Goal: Task Accomplishment & Management: Complete application form

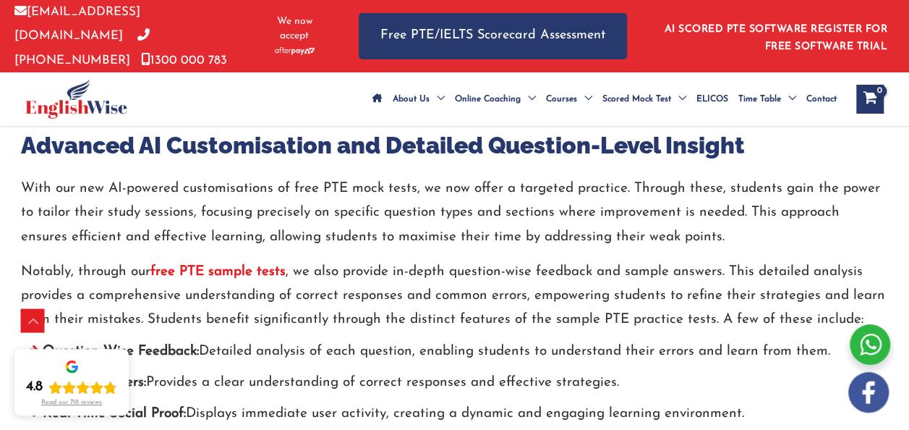
scroll to position [5051, 0]
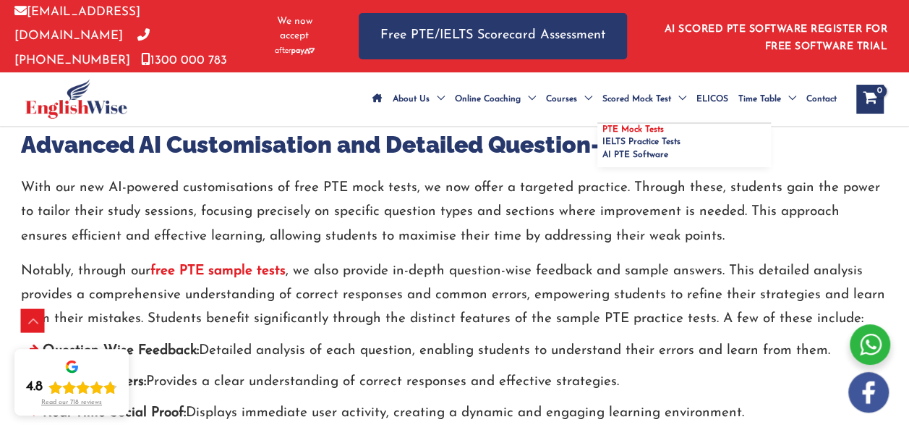
click at [603, 133] on span "PTE Mock Tests" at bounding box center [633, 129] width 61 height 9
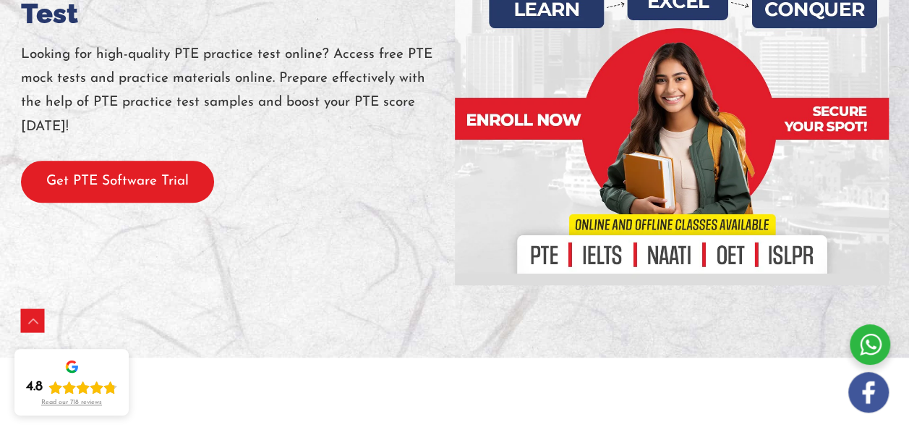
scroll to position [252, 0]
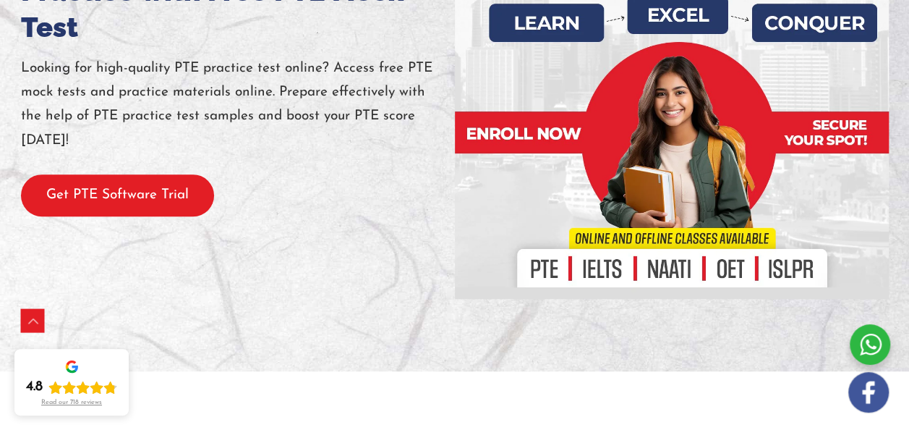
click at [93, 217] on button "Get PTE Software Trial" at bounding box center [117, 195] width 193 height 43
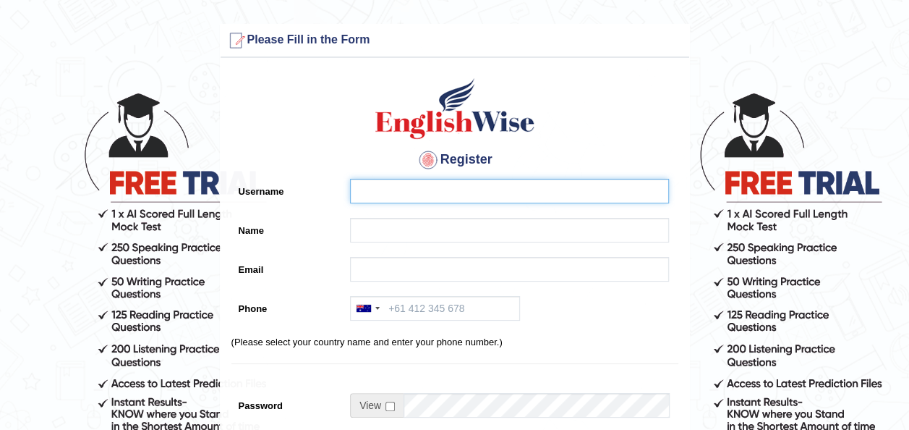
click at [404, 197] on input "Username" at bounding box center [509, 191] width 319 height 25
type input "rubal"
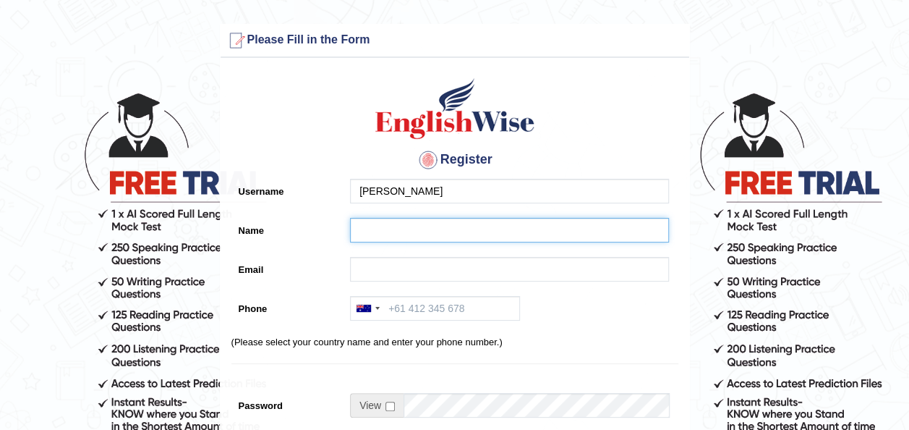
click at [394, 232] on input "Name" at bounding box center [509, 230] width 319 height 25
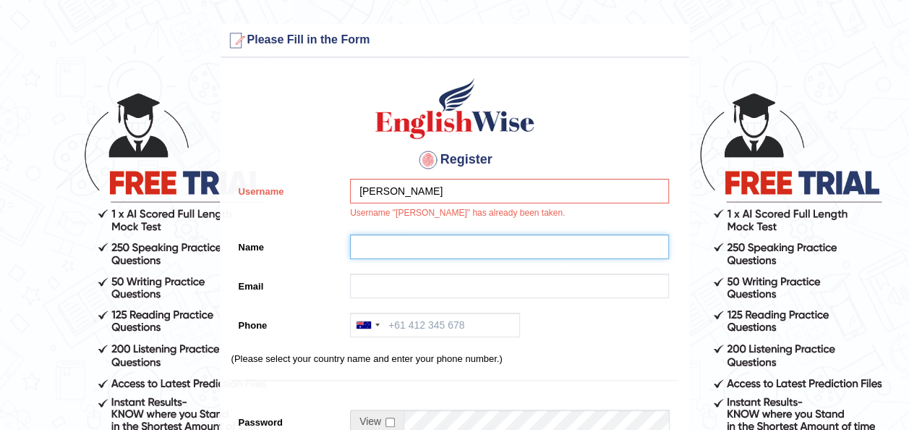
type input "[PERSON_NAME]"
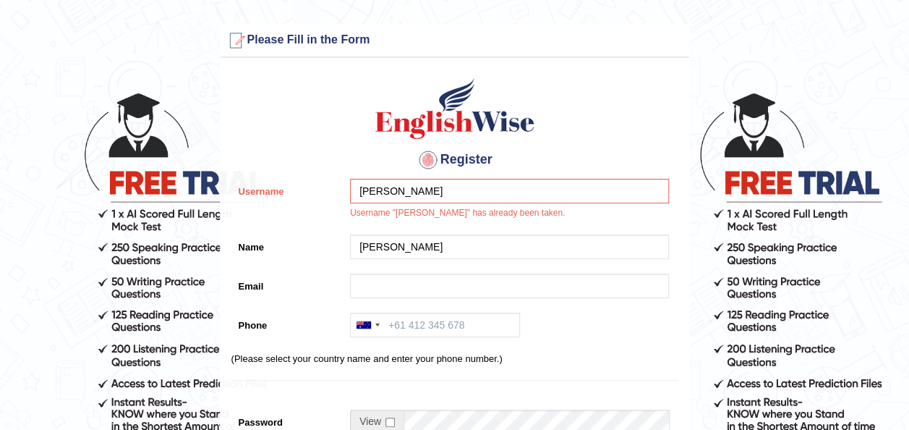
type input "[EMAIL_ADDRESS][DOMAIN_NAME]"
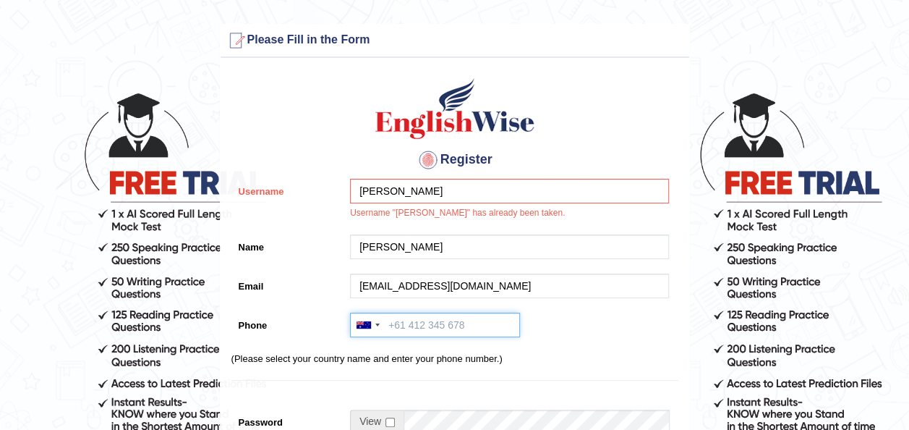
type input "[PHONE_NUMBER]"
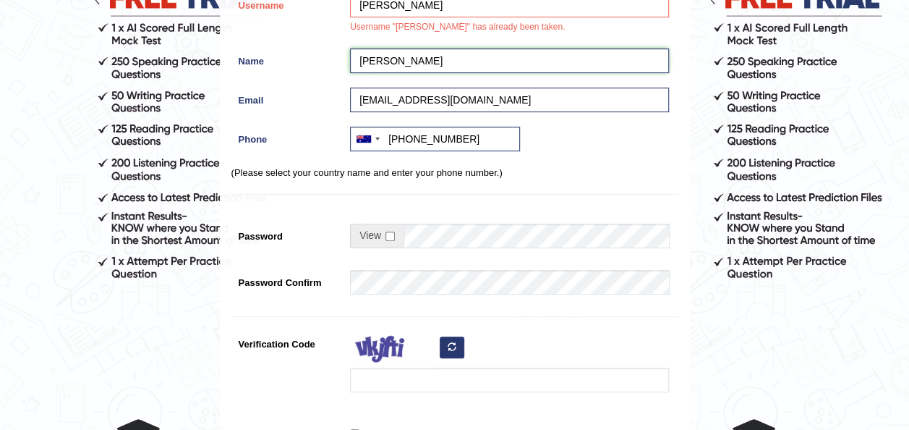
scroll to position [206, 0]
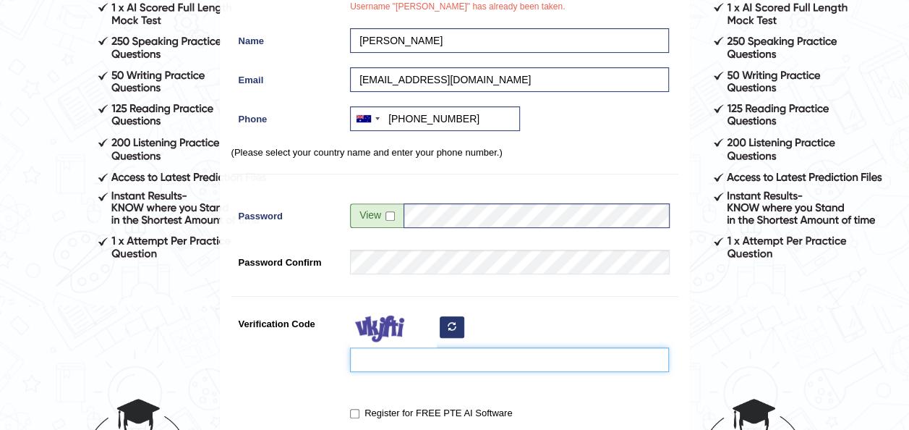
click at [413, 363] on input "Verification Code" at bounding box center [509, 359] width 319 height 25
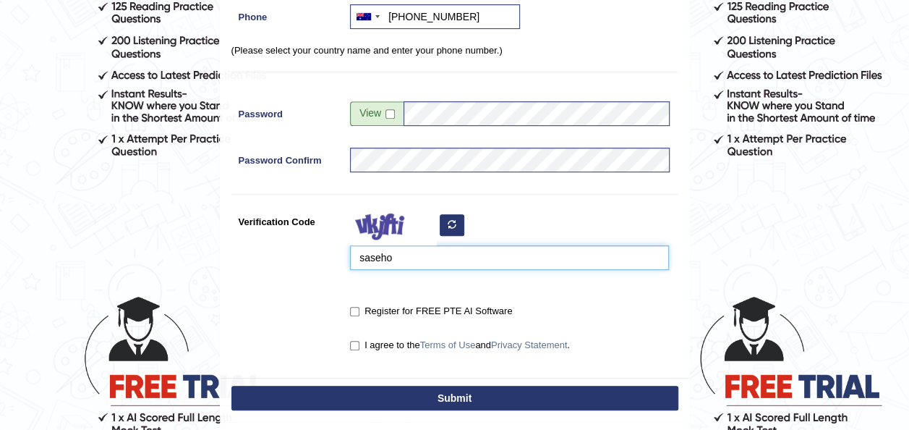
scroll to position [332, 0]
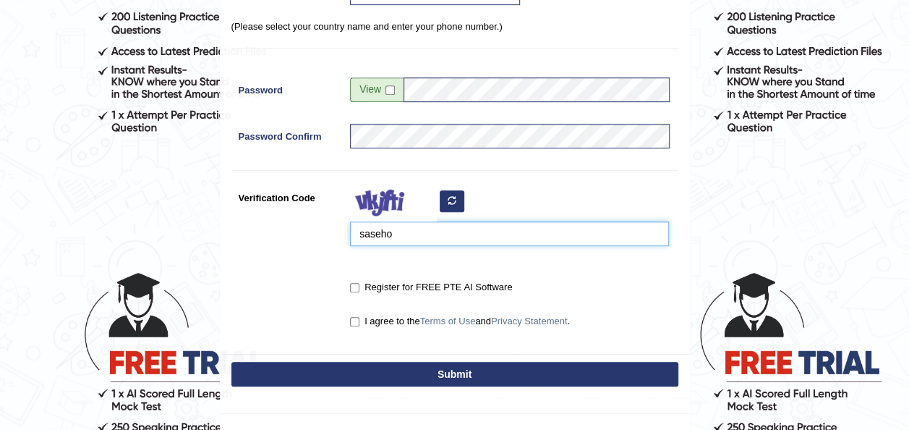
type input "saseho"
click at [357, 280] on label "Register for FREE PTE AI Software" at bounding box center [431, 287] width 162 height 14
click at [357, 283] on input "Register for FREE PTE AI Software" at bounding box center [354, 287] width 9 height 9
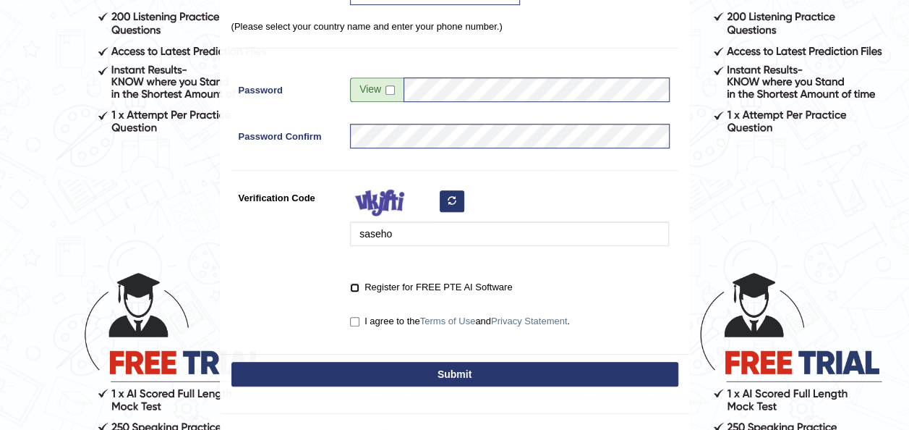
checkbox input "true"
click at [355, 318] on input "I agree to the Terms of Use and Privacy Statement ." at bounding box center [354, 321] width 9 height 9
checkbox input "true"
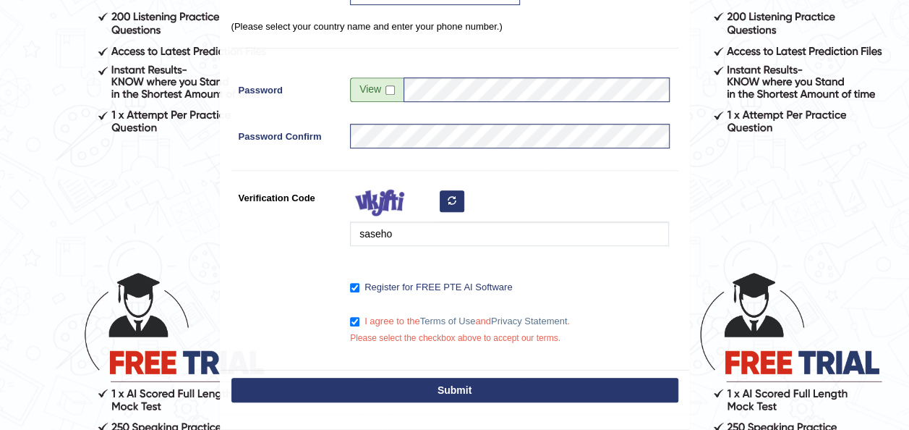
click at [369, 389] on button "Submit" at bounding box center [454, 390] width 447 height 25
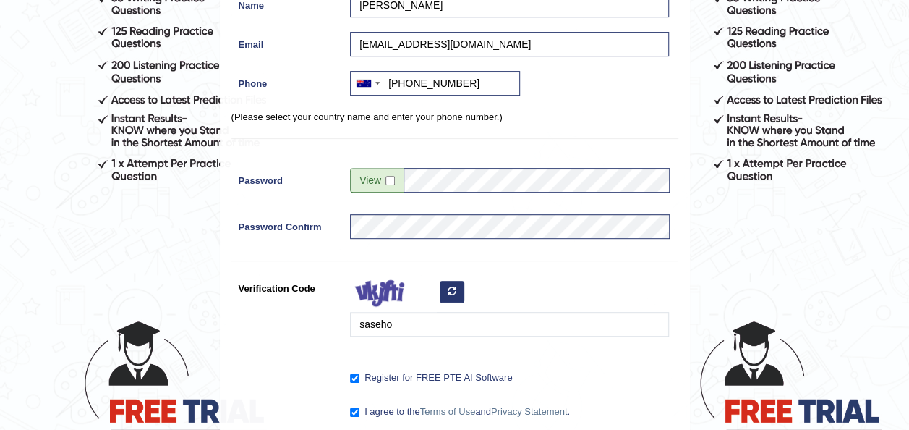
scroll to position [183, 0]
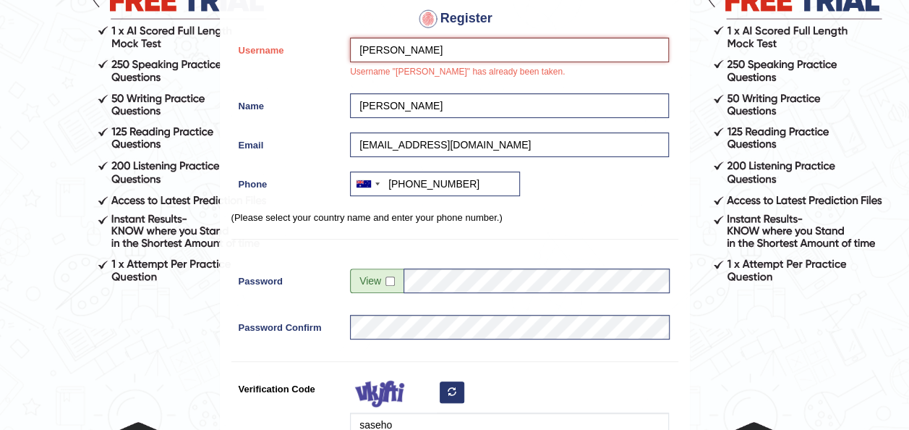
click at [421, 44] on input "rubal" at bounding box center [509, 50] width 319 height 25
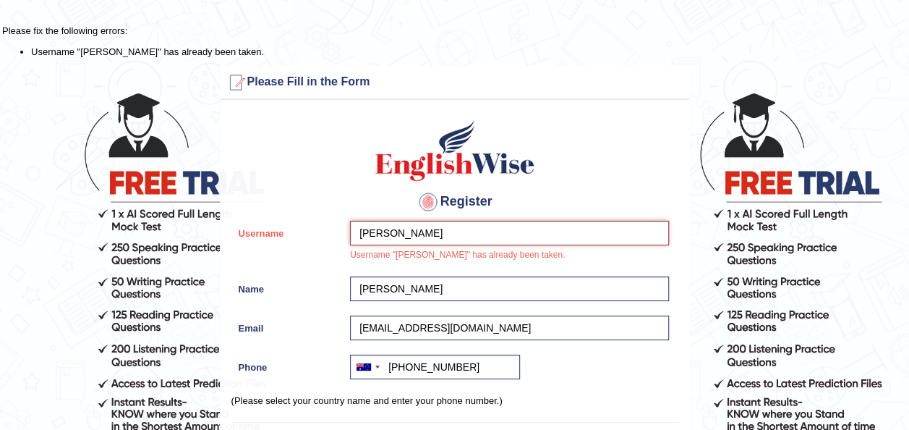
scroll to position [0, 0]
type input "r"
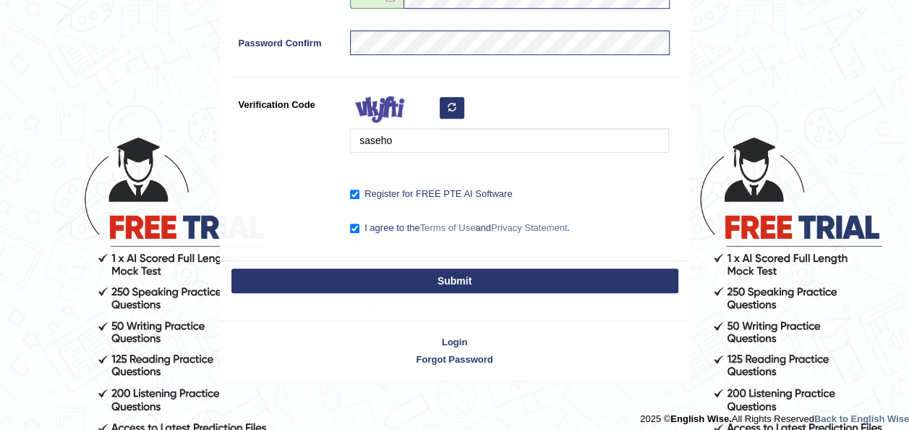
scroll to position [474, 0]
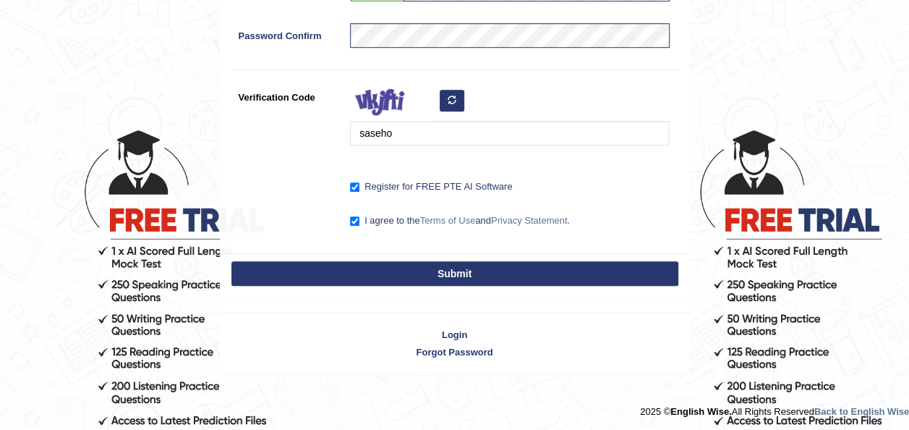
click at [393, 270] on button "Submit" at bounding box center [454, 273] width 447 height 25
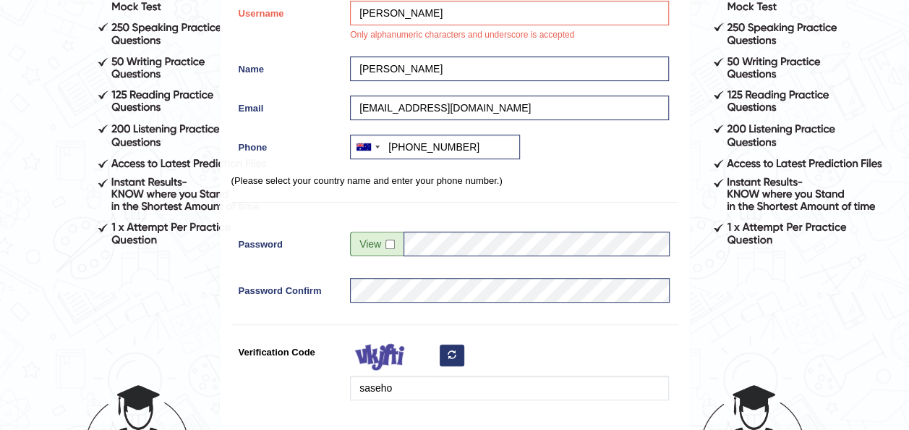
click at [393, 270] on div "Register Username rubalpreet kaur gill Only alphanumeric characters and undersc…" at bounding box center [455, 197] width 469 height 621
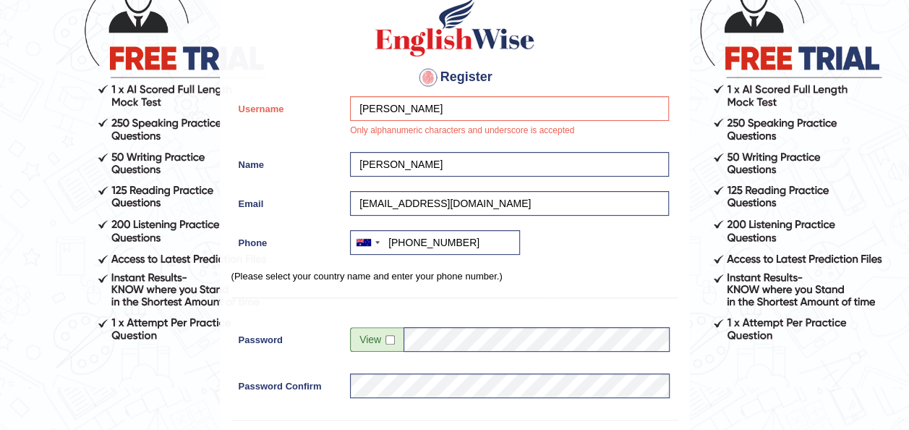
scroll to position [123, 0]
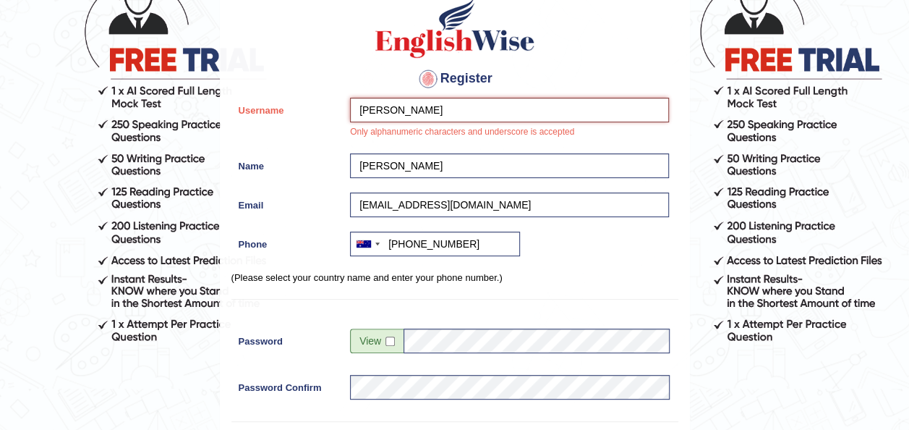
click at [479, 104] on input "rubalpreet kaur gill" at bounding box center [509, 110] width 319 height 25
type input "r"
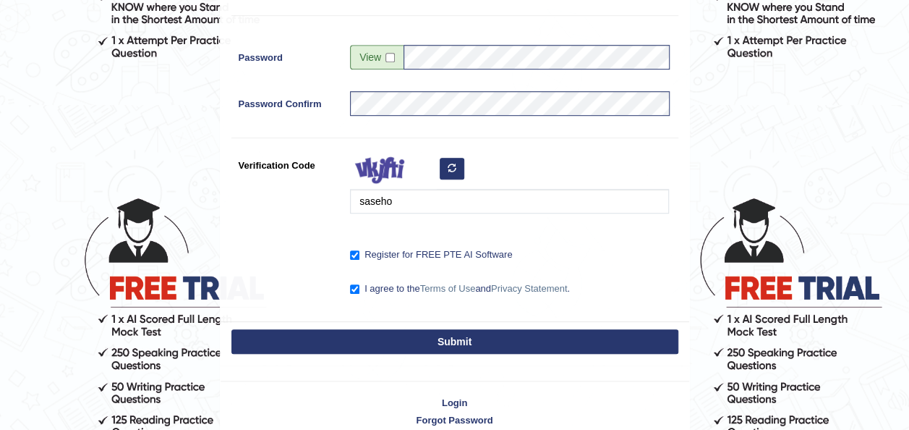
scroll to position [407, 0]
click at [405, 341] on button "Submit" at bounding box center [454, 341] width 447 height 25
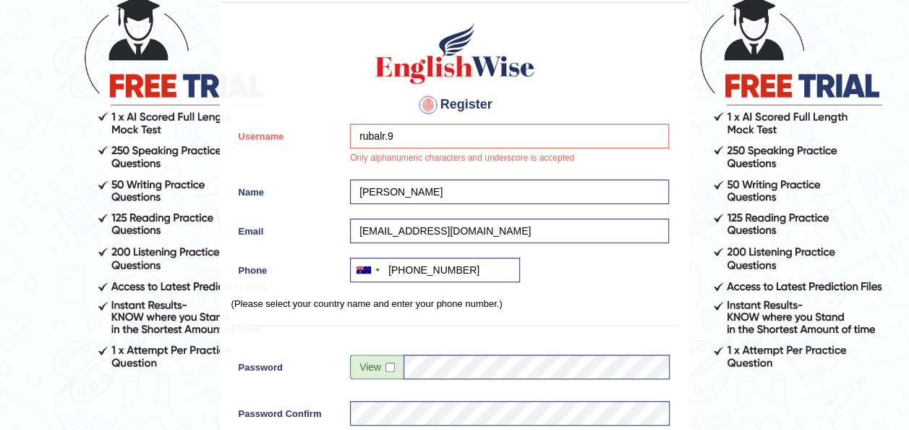
scroll to position [95, 0]
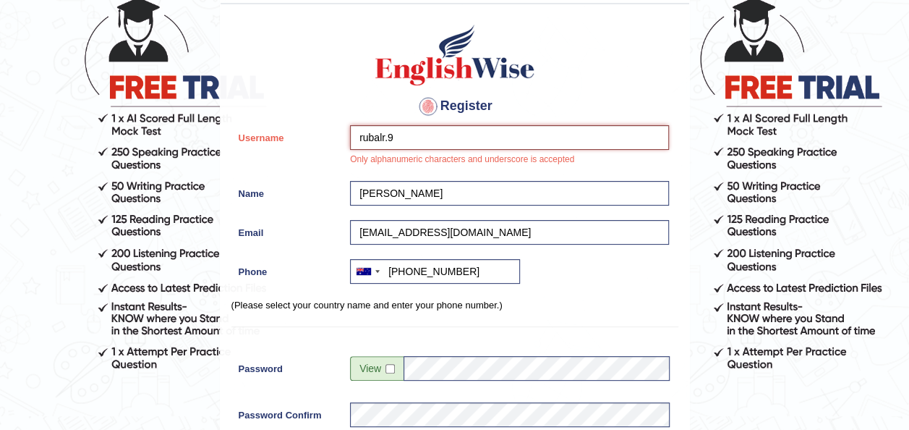
click at [420, 130] on input "rubalr.9" at bounding box center [509, 137] width 319 height 25
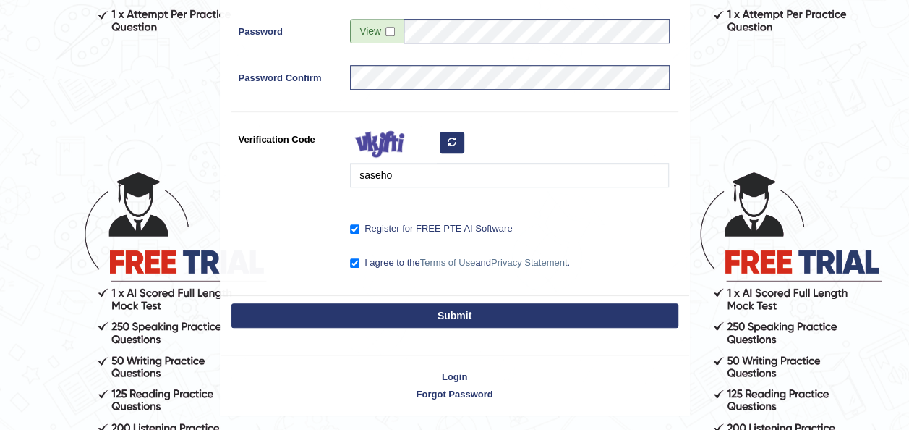
scroll to position [467, 0]
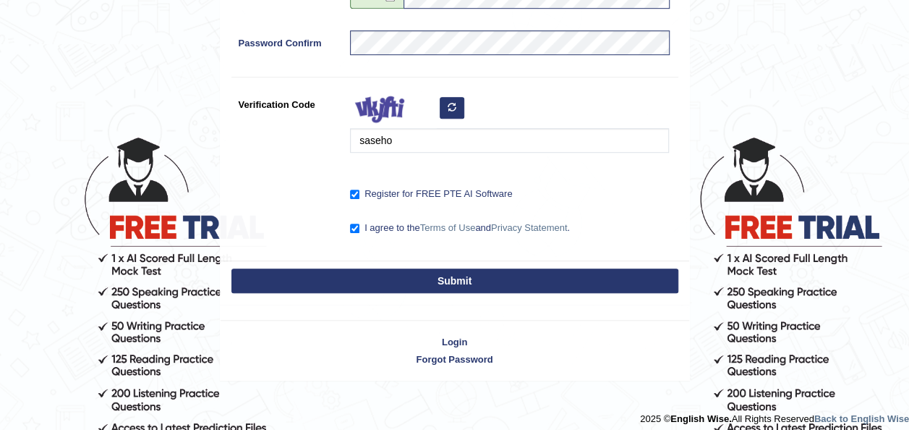
type input "rubalr_ubal0000001"
click at [383, 274] on button "Submit" at bounding box center [454, 280] width 447 height 25
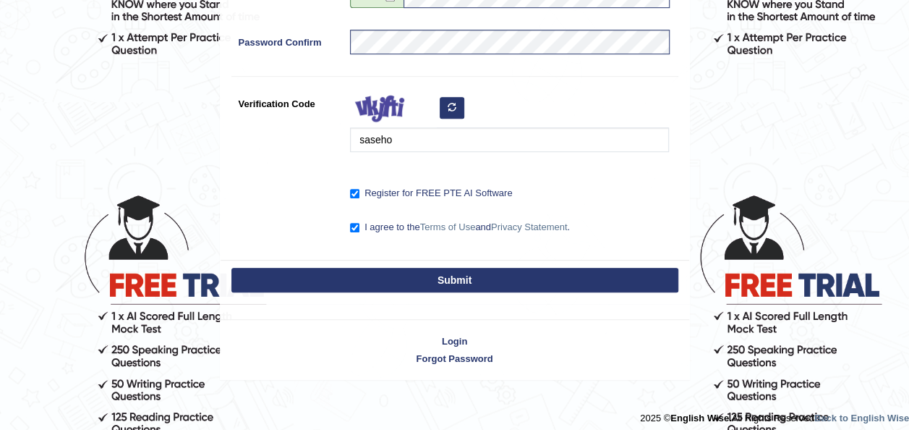
click at [396, 275] on button "Submit" at bounding box center [454, 280] width 447 height 25
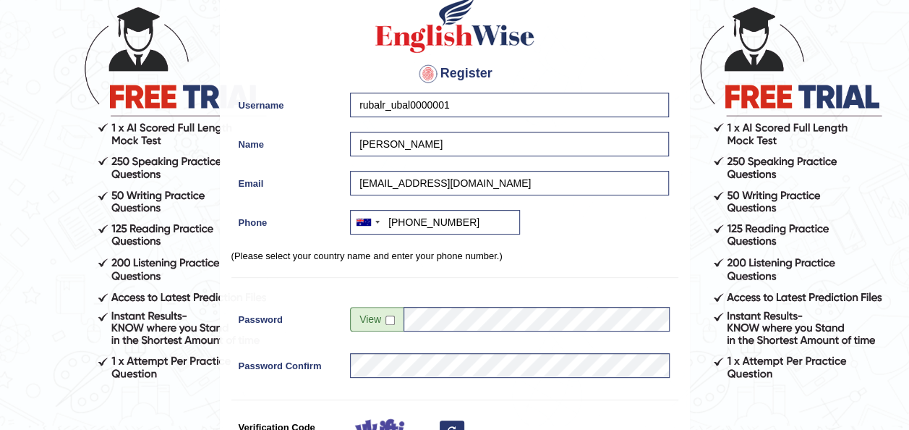
scroll to position [77, 0]
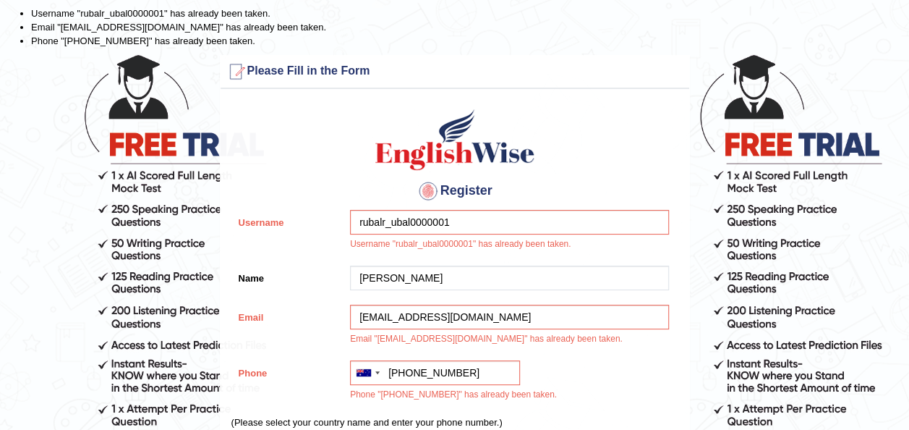
scroll to position [31, 0]
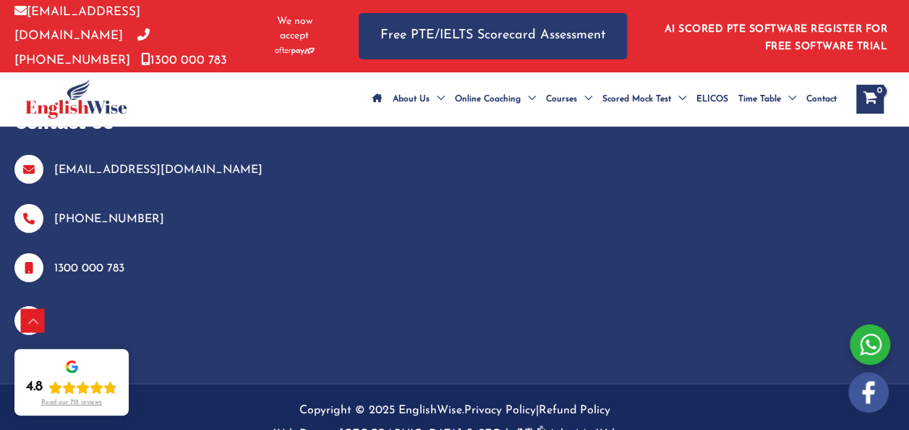
scroll to position [7599, 0]
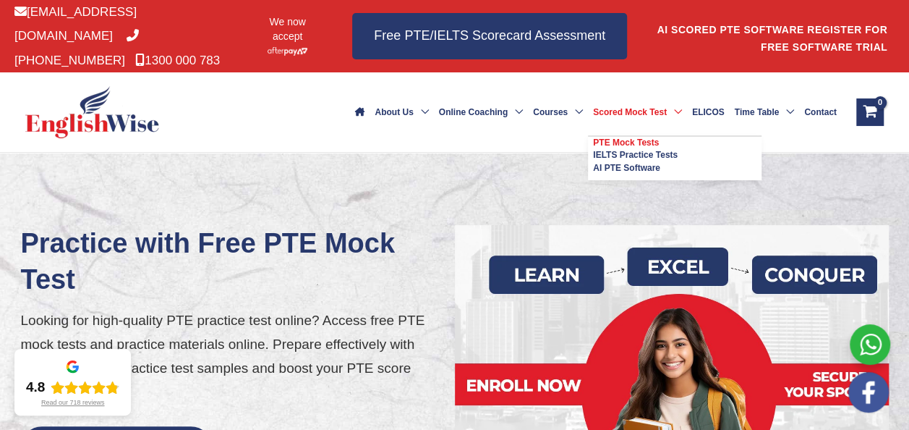
click at [600, 137] on span "PTE Mock Tests" at bounding box center [626, 142] width 66 height 10
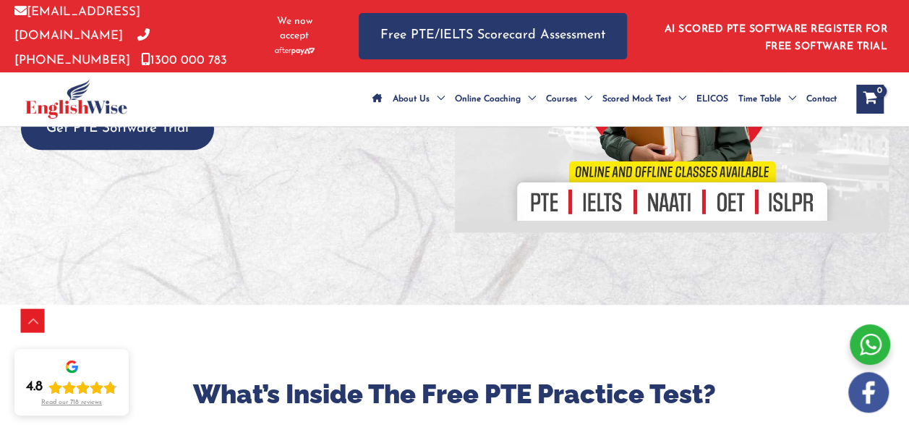
scroll to position [318, 0]
